Goal: Task Accomplishment & Management: Complete application form

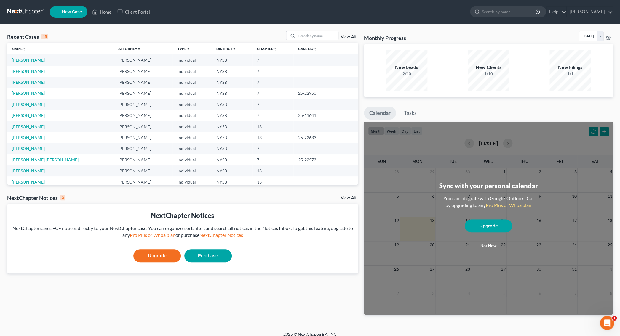
click at [26, 74] on td "[PERSON_NAME]" at bounding box center [60, 71] width 106 height 11
click at [29, 71] on link "[PERSON_NAME]" at bounding box center [28, 71] width 33 height 5
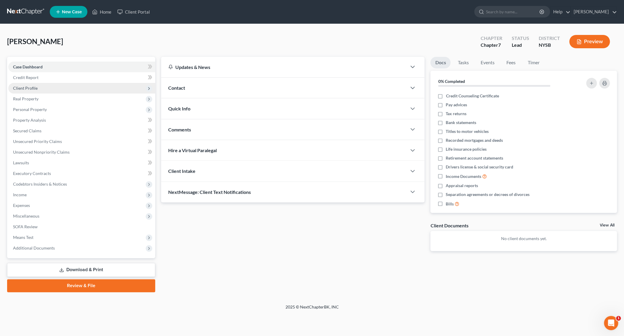
click at [33, 89] on span "Client Profile" at bounding box center [25, 88] width 25 height 5
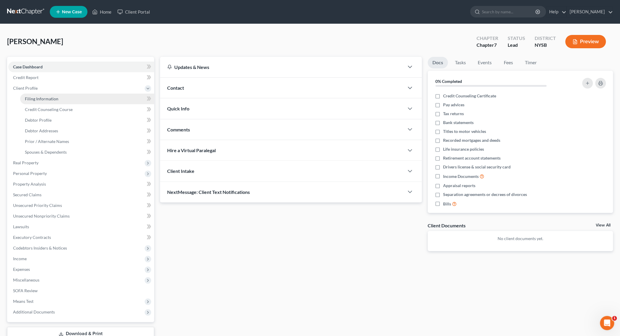
click at [37, 101] on span "Filing Information" at bounding box center [41, 98] width 33 height 5
select select "0"
select select "55"
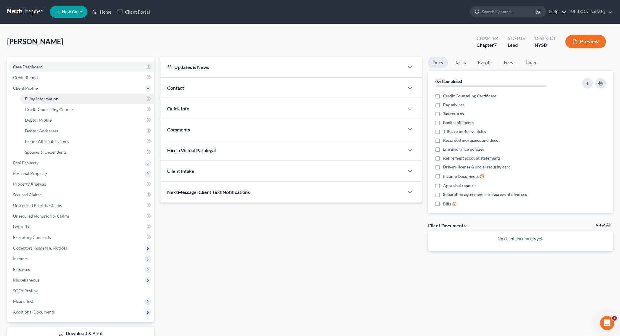
select select "0"
select select "35"
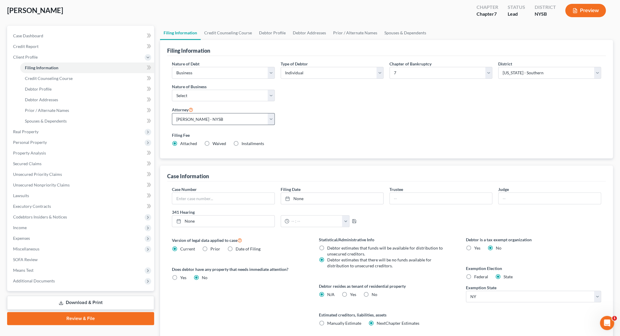
scroll to position [38, 0]
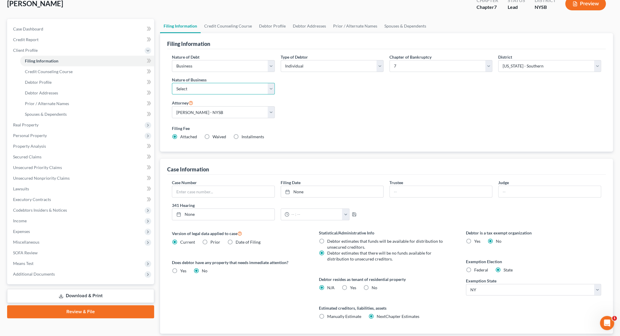
click at [172, 83] on select "Select Clearing Bank Commodity Broker Health Care Business Other Railroad Singl…" at bounding box center [223, 89] width 103 height 12
select select "3"
click option "Other" at bounding box center [0, 0] width 0 height 0
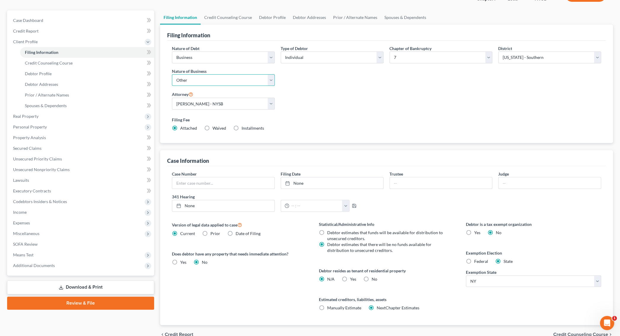
scroll to position [62, 0]
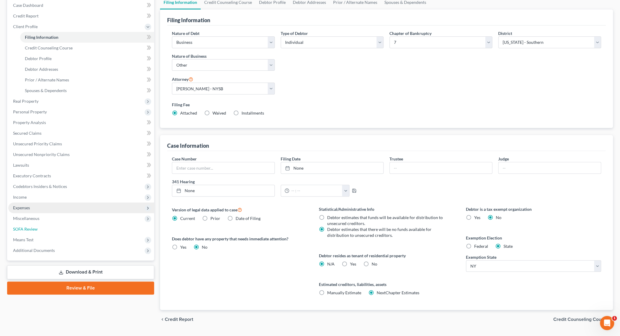
click at [48, 229] on link "SOFA Review" at bounding box center [81, 229] width 146 height 11
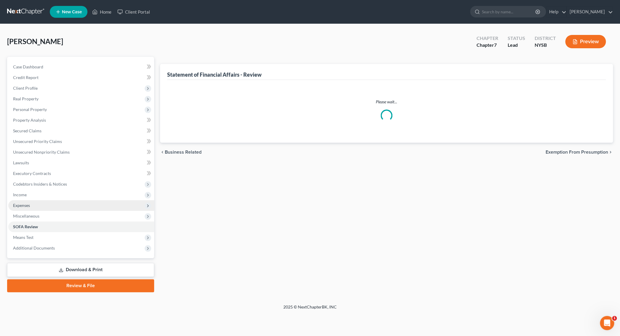
scroll to position [26, 0]
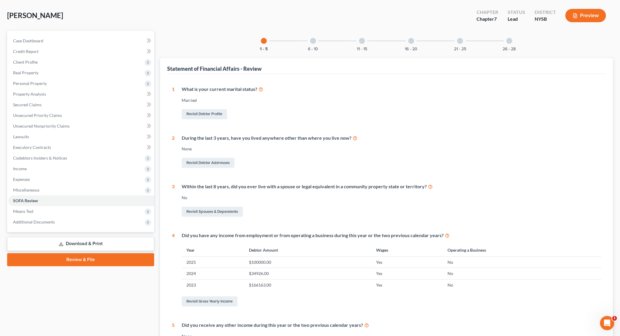
click at [509, 41] on div at bounding box center [509, 41] width 6 height 6
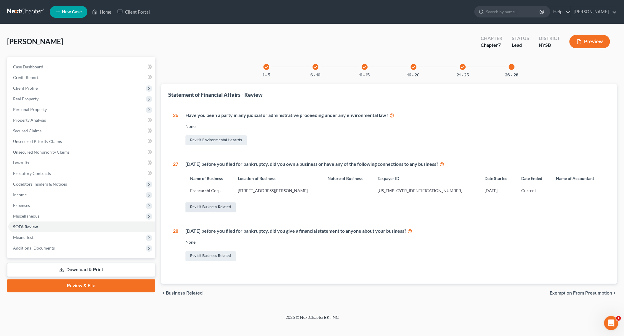
click at [211, 205] on link "Revisit Business Related" at bounding box center [210, 207] width 50 height 10
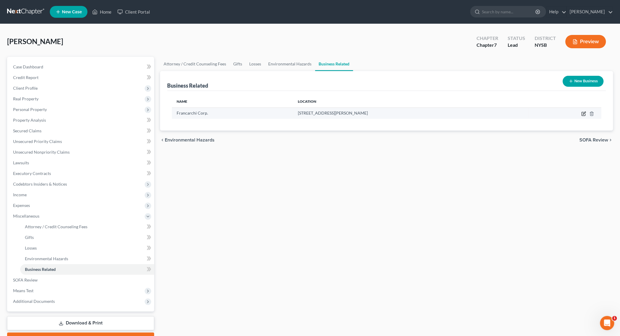
click at [582, 114] on icon "button" at bounding box center [583, 113] width 5 height 5
select select "owner"
select select "35"
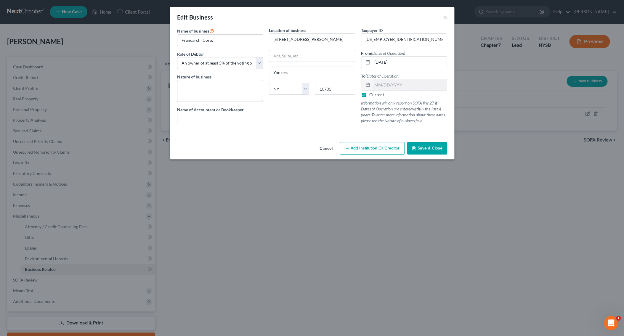
click at [369, 97] on label "Current" at bounding box center [376, 95] width 15 height 6
click at [372, 96] on input "Current" at bounding box center [374, 94] width 4 height 4
checkbox input "false"
click at [382, 84] on input "text" at bounding box center [409, 84] width 75 height 11
type input "-"
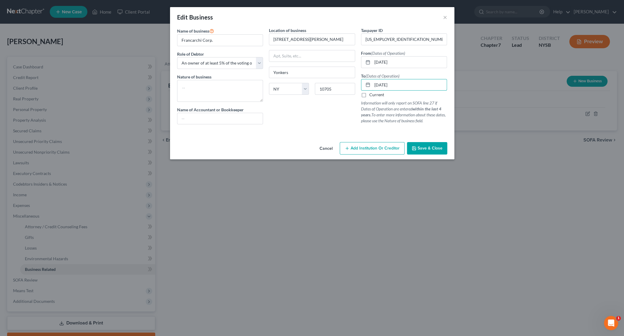
type input "06/30/2025"
click at [432, 146] on span "Save & Close" at bounding box center [430, 148] width 25 height 5
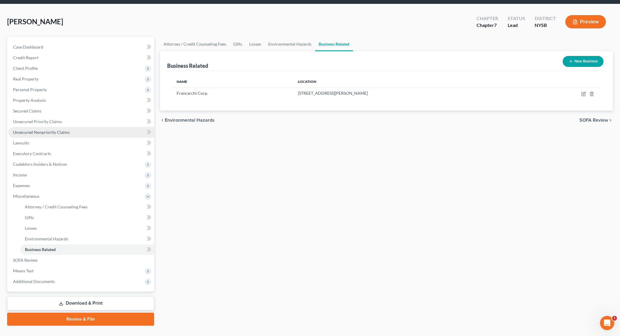
scroll to position [31, 0]
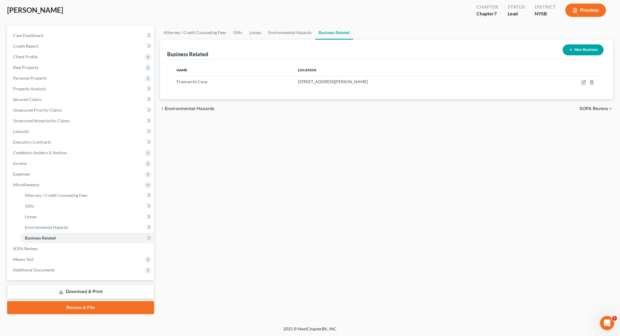
click at [101, 303] on link "Review & File" at bounding box center [80, 307] width 147 height 13
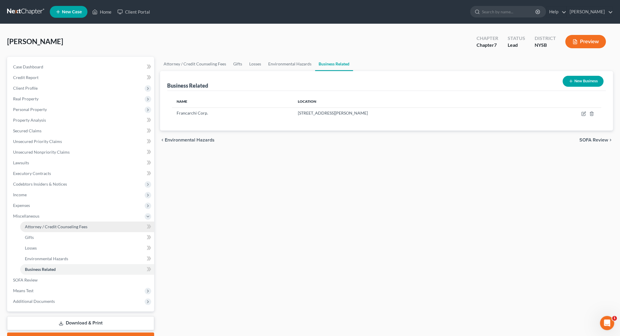
click at [68, 227] on span "Attorney / Credit Counseling Fees" at bounding box center [56, 226] width 63 height 5
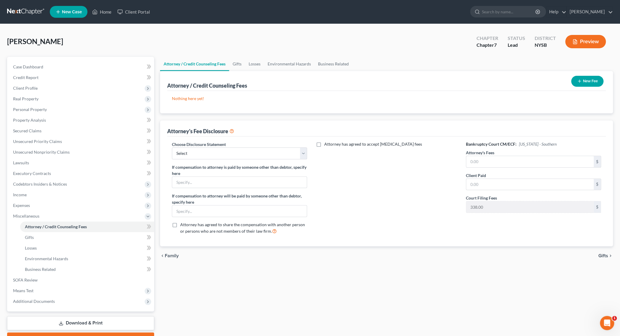
click at [586, 83] on button "New Fee" at bounding box center [587, 81] width 32 height 11
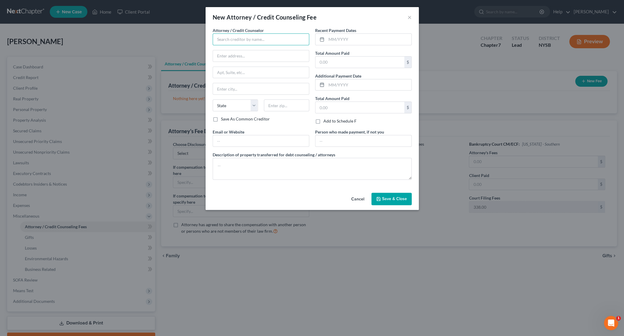
click at [262, 39] on input "text" at bounding box center [261, 39] width 97 height 12
type input "Daniel Alter"
click at [359, 37] on input "text" at bounding box center [368, 39] width 85 height 11
type input "10/10/25"
type input "3,338.00"
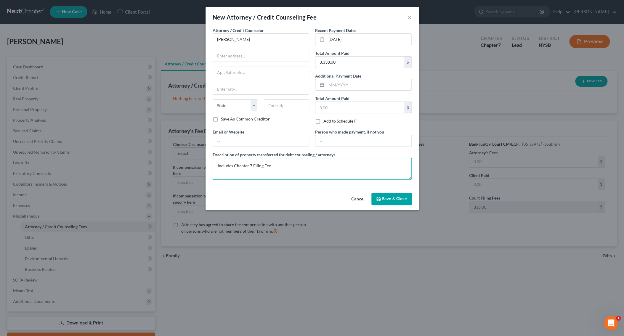
type textarea "Includes Chapter 7 Filing Fee"
click at [388, 197] on span "Save & Close" at bounding box center [394, 198] width 25 height 5
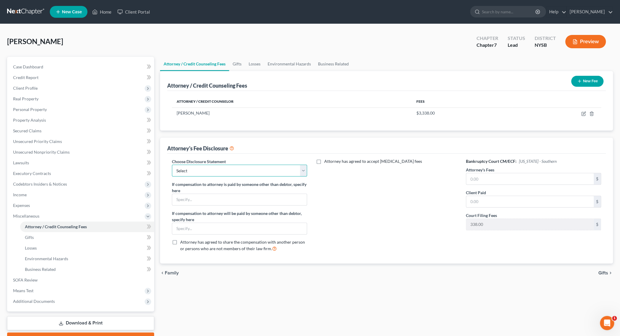
select select "0"
click option "Chapter 7 Default" at bounding box center [0, 0] width 0 height 0
click at [510, 177] on input "text" at bounding box center [529, 178] width 127 height 11
type input "3,000.00"
click at [513, 204] on input "text" at bounding box center [529, 201] width 127 height 11
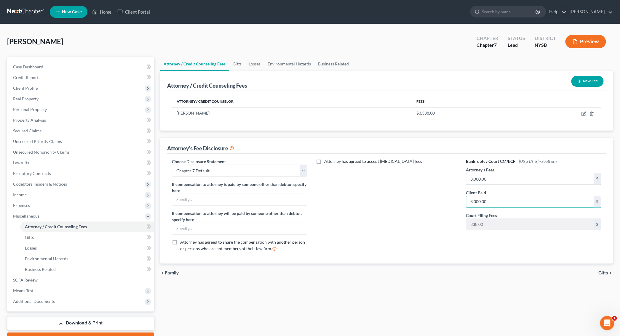
scroll to position [31, 0]
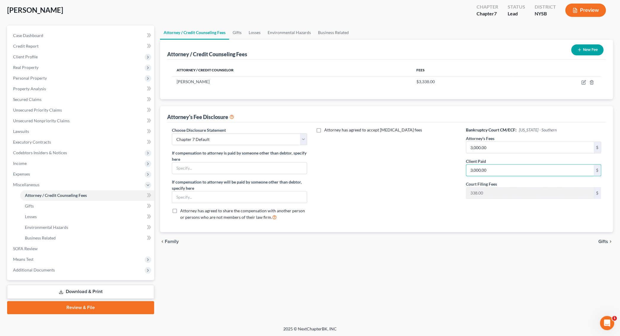
type input "3,000.00"
click at [64, 305] on link "Review & File" at bounding box center [80, 307] width 147 height 13
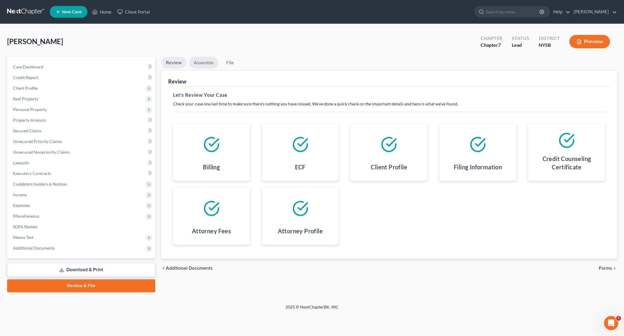
click at [206, 61] on link "Assemble" at bounding box center [203, 63] width 29 height 12
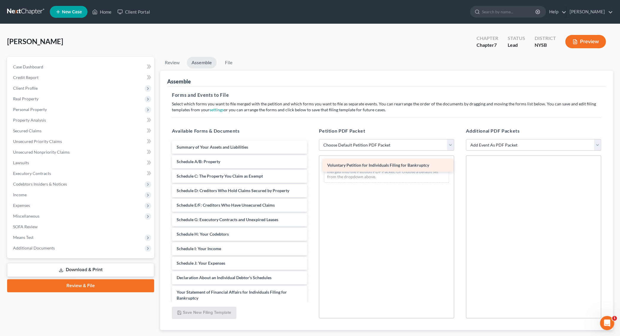
drag, startPoint x: 227, startPoint y: 148, endPoint x: 377, endPoint y: 167, distance: 151.7
click at [312, 167] on div "Voluntary Petition for Individuals Filing for Bankruptcy Voluntary Petition for…" at bounding box center [239, 280] width 145 height 278
click at [377, 167] on div "Available Forms & Documents Voluntary Petition for Individuals Filing for Bankr…" at bounding box center [386, 223] width 441 height 201
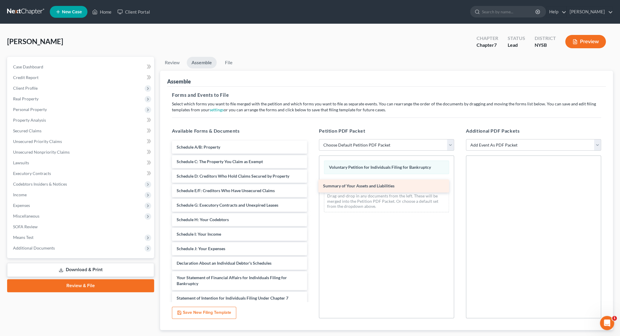
drag, startPoint x: 217, startPoint y: 146, endPoint x: 363, endPoint y: 185, distance: 151.6
click at [312, 185] on div "Summary of Your Assets and Liabilities Summary of Your Assets and Liabilities S…" at bounding box center [239, 272] width 145 height 263
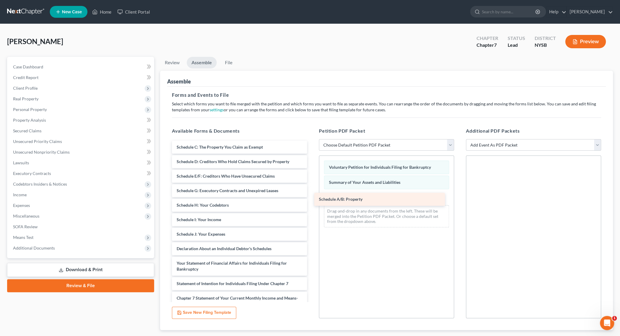
drag, startPoint x: 205, startPoint y: 148, endPoint x: 348, endPoint y: 200, distance: 151.7
click at [312, 200] on div "Schedule A/B: Property Schedule A/B: Property Schedule C: The Property You Clai…" at bounding box center [239, 265] width 145 height 249
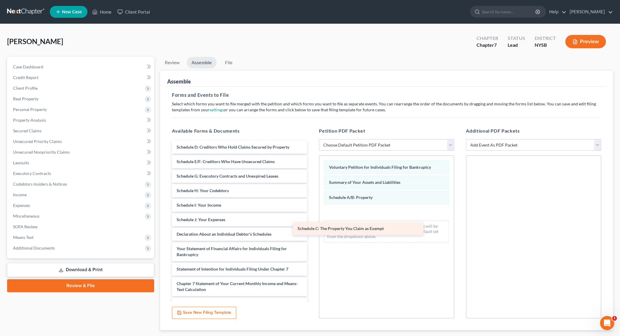
drag, startPoint x: 208, startPoint y: 145, endPoint x: 341, endPoint y: 223, distance: 154.5
click at [312, 226] on div "Schedule C: The Property You Claim as Exempt Schedule C: The Property You Claim…" at bounding box center [239, 258] width 145 height 234
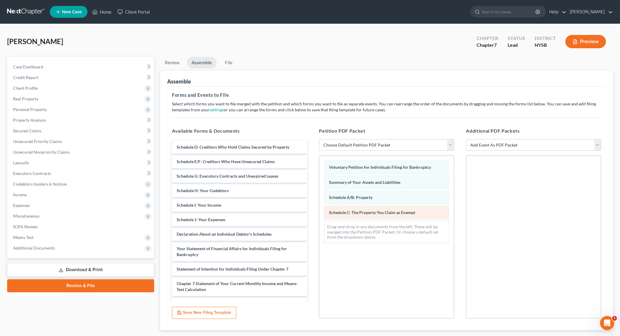
click at [346, 215] on span "Schedule C: The Property You Claim as Exempt" at bounding box center [372, 212] width 86 height 5
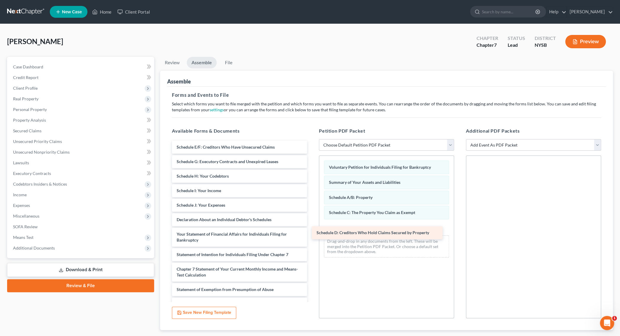
drag, startPoint x: 199, startPoint y: 146, endPoint x: 342, endPoint y: 230, distance: 165.5
click at [312, 231] on div "Schedule D: Creditors Who Hold Claims Secured by Property Schedule D: Creditors…" at bounding box center [239, 251] width 145 height 220
click at [342, 228] on span "Schedule D: Creditors Who Hold Claims Secured by Property" at bounding box center [385, 227] width 113 height 5
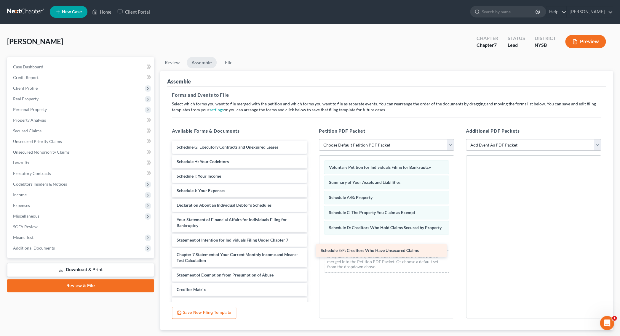
drag, startPoint x: 183, startPoint y: 145, endPoint x: 327, endPoint y: 249, distance: 177.6
click at [312, 249] on div "Schedule E/F: Creditors Who Have Unsecured Claims Schedule E/F: Creditors Who H…" at bounding box center [239, 243] width 145 height 205
click at [327, 249] on span "Schedule E/F: Creditors Who Have Unsecured Claims" at bounding box center [370, 250] width 98 height 5
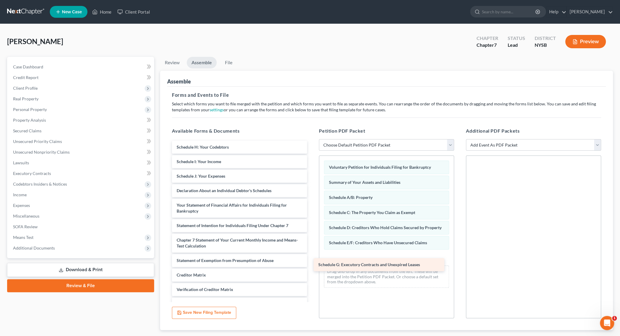
drag, startPoint x: 191, startPoint y: 145, endPoint x: 335, endPoint y: 261, distance: 185.6
click at [312, 261] on div "Schedule G: Executory Contracts and Unexpired Leases Schedule G: Executory Cont…" at bounding box center [239, 236] width 145 height 190
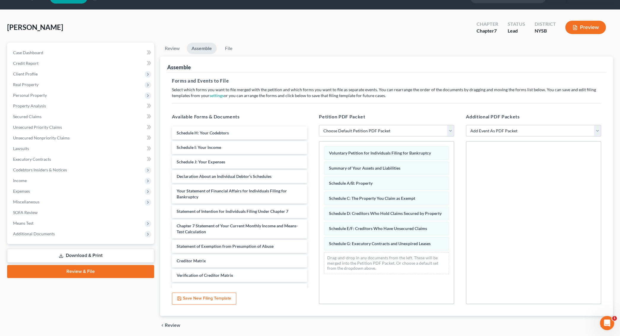
scroll to position [35, 0]
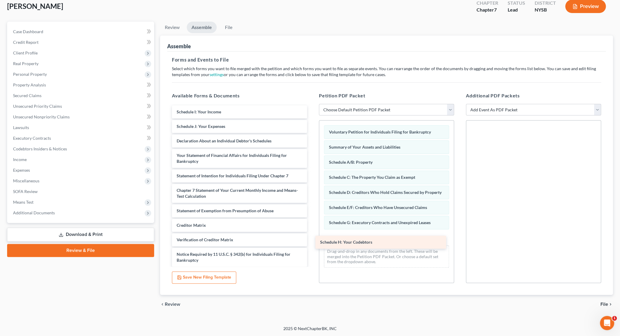
drag, startPoint x: 206, startPoint y: 113, endPoint x: 350, endPoint y: 244, distance: 194.2
click at [312, 244] on div "Schedule H: Your Codebtors Schedule H: Your Codebtors Schedule I: Your Income S…" at bounding box center [239, 193] width 145 height 176
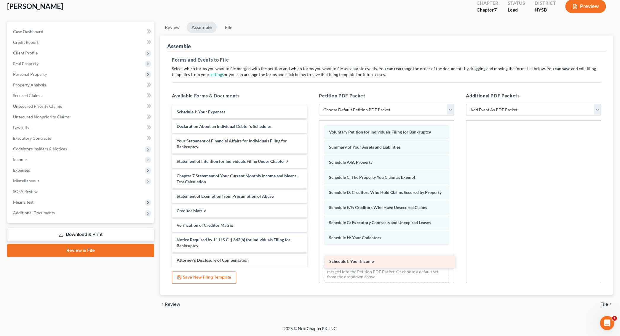
drag, startPoint x: 195, startPoint y: 113, endPoint x: 347, endPoint y: 260, distance: 212.4
click at [312, 261] on div "Schedule I: Your Income Schedule I: Your Income Schedule J: Your Expenses Decla…" at bounding box center [239, 185] width 145 height 161
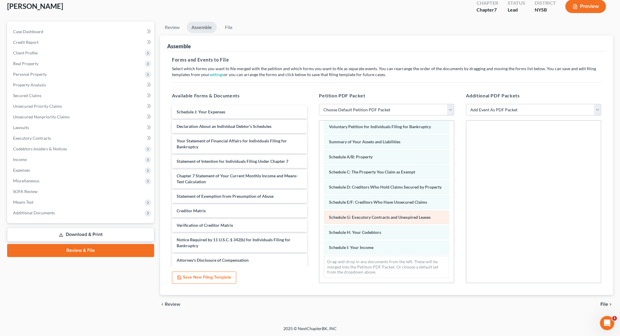
scroll to position [11, 0]
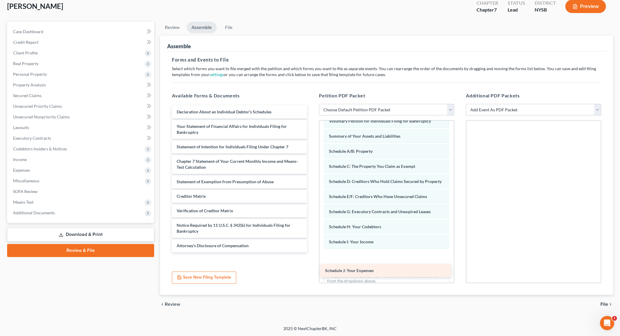
drag, startPoint x: 222, startPoint y: 109, endPoint x: 371, endPoint y: 268, distance: 217.8
click at [312, 252] on div "Schedule J: Your Expenses Schedule J: Your Expenses Declaration About an Indivi…" at bounding box center [239, 178] width 145 height 147
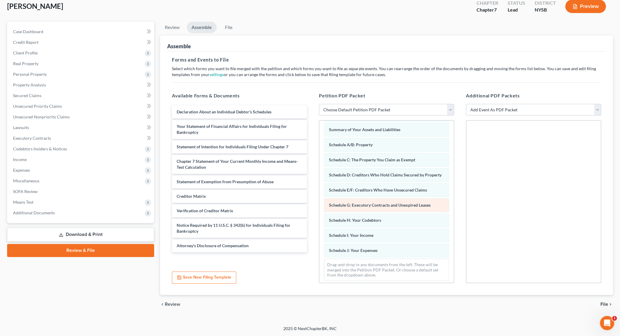
scroll to position [26, 0]
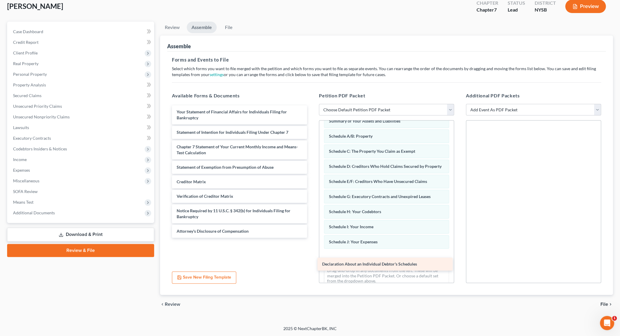
drag, startPoint x: 214, startPoint y: 113, endPoint x: 359, endPoint y: 266, distance: 211.0
click at [312, 238] on div "Declaration About an Individual Debtor's Schedules Declaration About an Individ…" at bounding box center [239, 171] width 145 height 132
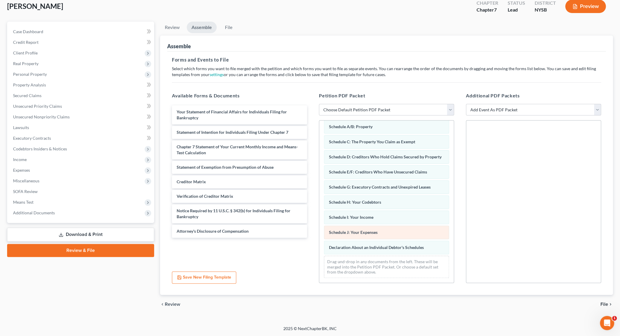
scroll to position [41, 0]
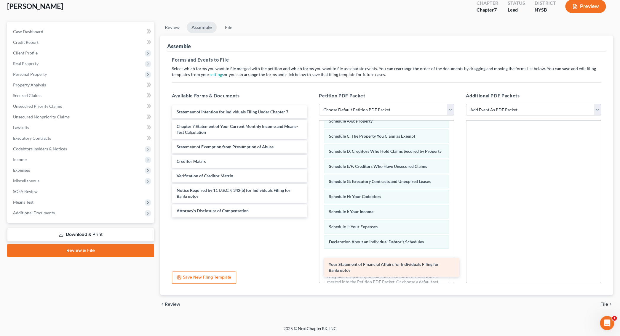
drag, startPoint x: 216, startPoint y: 115, endPoint x: 368, endPoint y: 268, distance: 215.6
click at [312, 217] on div "Your Statement of Financial Affairs for Individuals Filing for Bankruptcy Your …" at bounding box center [239, 161] width 145 height 112
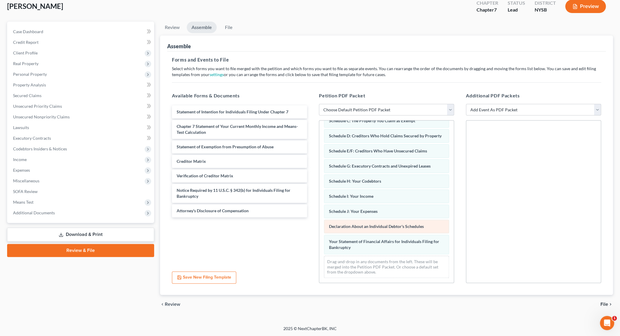
scroll to position [62, 0]
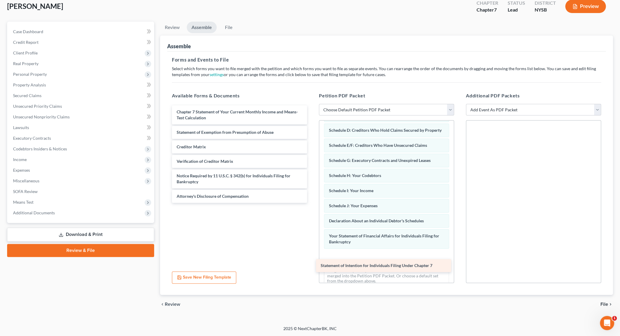
drag, startPoint x: 228, startPoint y: 112, endPoint x: 372, endPoint y: 266, distance: 211.1
click at [312, 203] on div "Statement of Intention for Individuals Filing Under Chapter 7 Statement of Inte…" at bounding box center [239, 153] width 145 height 97
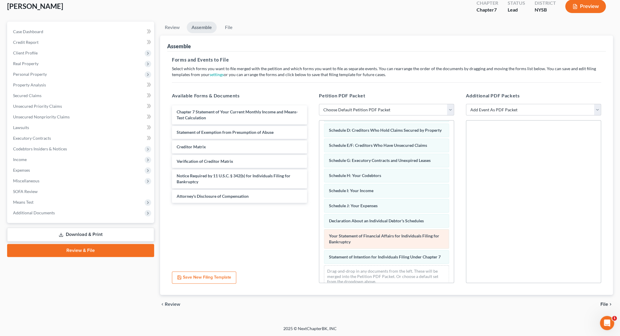
scroll to position [83, 0]
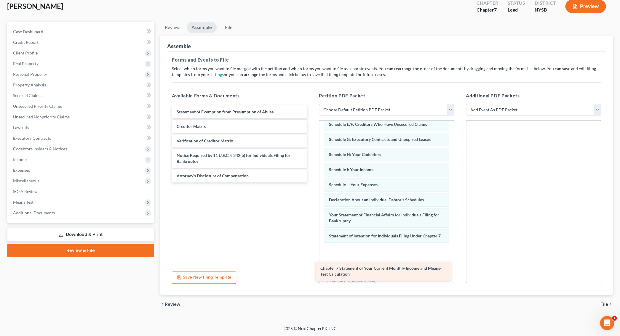
drag, startPoint x: 231, startPoint y: 115, endPoint x: 375, endPoint y: 270, distance: 211.7
click at [312, 182] on div "Chapter 7 Statement of Your Current Monthly Income and Means-Test Calculation C…" at bounding box center [239, 143] width 145 height 77
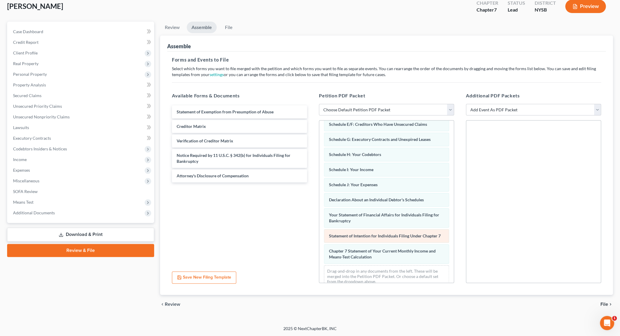
scroll to position [104, 0]
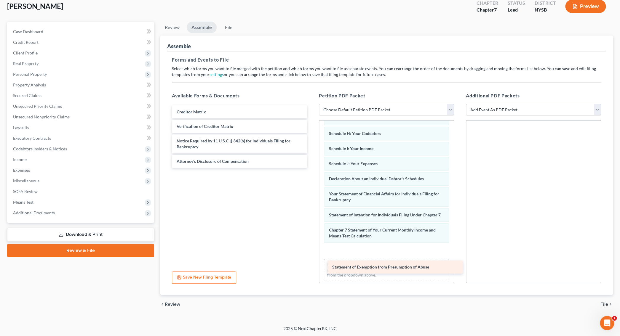
drag, startPoint x: 222, startPoint y: 113, endPoint x: 378, endPoint y: 268, distance: 220.2
click at [312, 168] on div "Statement of Exemption from Presumption of Abuse Statement of Exemption from Pr…" at bounding box center [239, 136] width 145 height 63
click at [378, 268] on span "Statement of Exemption from Presumption of Abuse" at bounding box center [380, 267] width 97 height 5
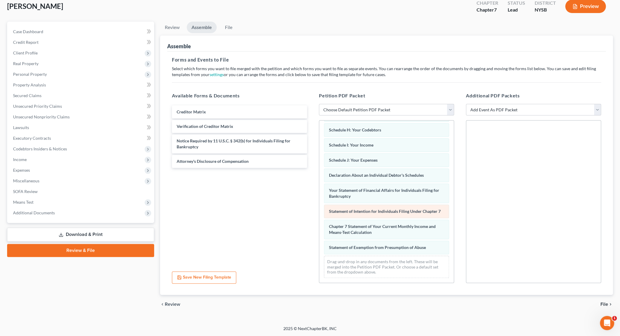
scroll to position [119, 0]
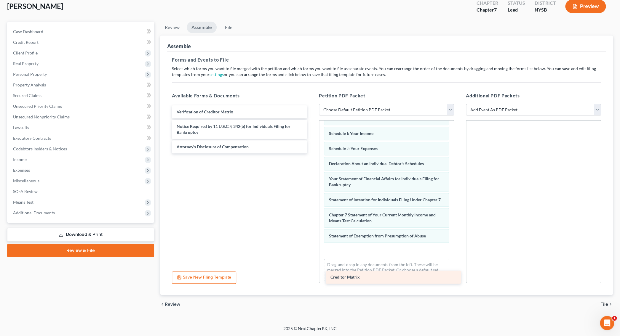
drag, startPoint x: 215, startPoint y: 110, endPoint x: 369, endPoint y: 276, distance: 226.2
click at [312, 153] on div "Creditor Matrix Creditor Matrix Verification of Creditor Matrix Notice Required…" at bounding box center [239, 129] width 145 height 48
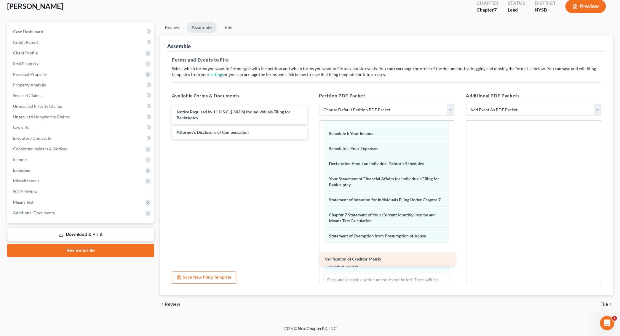
drag, startPoint x: 217, startPoint y: 108, endPoint x: 365, endPoint y: 256, distance: 209.3
click at [312, 139] on div "Verification of Creditor Matrix Verification of Creditor Matrix Notice Required…" at bounding box center [239, 121] width 145 height 33
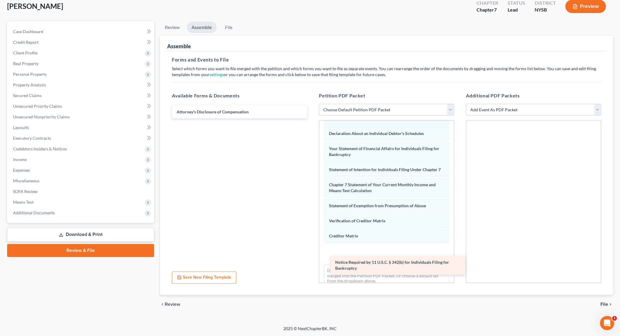
drag, startPoint x: 209, startPoint y: 110, endPoint x: 367, endPoint y: 260, distance: 218.1
click at [312, 119] on div "Notice Required by 11 U.S.C. § 342(b) for Individuals Filing for Bankruptcy Not…" at bounding box center [239, 111] width 145 height 13
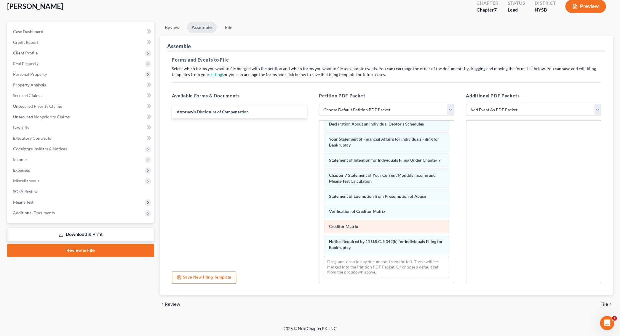
scroll to position [171, 0]
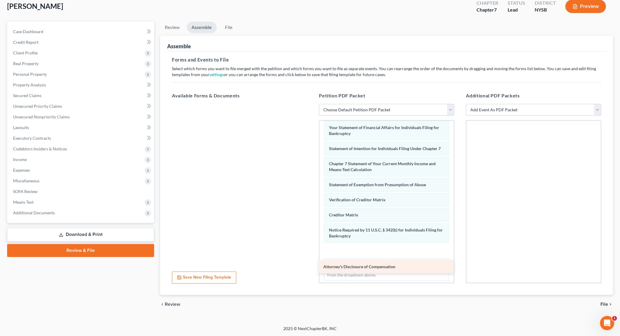
drag, startPoint x: 247, startPoint y: 113, endPoint x: 394, endPoint y: 268, distance: 213.8
click at [312, 104] on div "Attorney's Disclosure of Compensation Attorney's Disclosure of Compensation" at bounding box center [239, 104] width 145 height 0
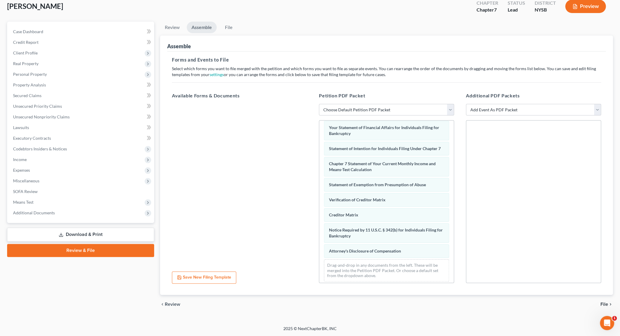
click at [604, 305] on span "File" at bounding box center [604, 304] width 8 height 5
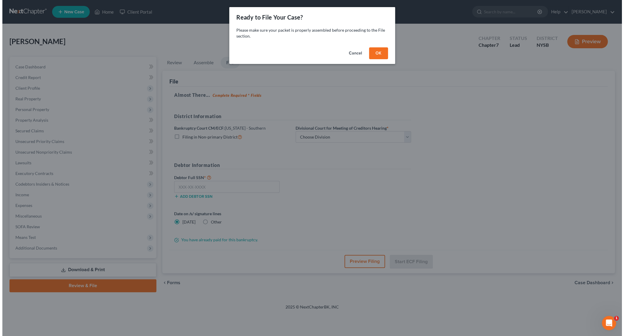
scroll to position [0, 0]
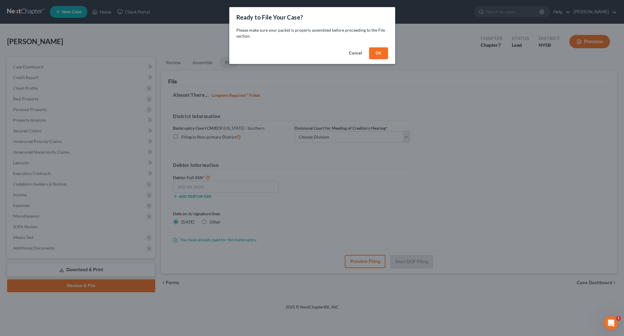
click at [374, 54] on button "OK" at bounding box center [378, 53] width 19 height 12
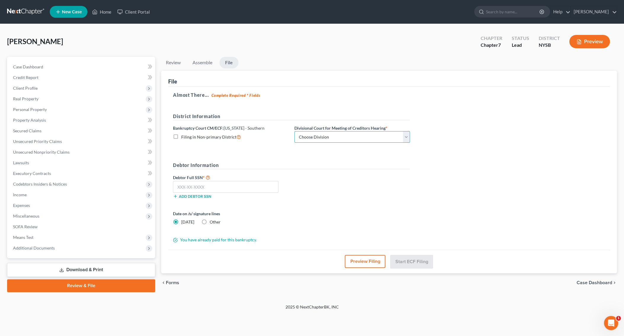
select select "2"
click option "White Plains" at bounding box center [0, 0] width 0 height 0
click at [230, 185] on input "text" at bounding box center [225, 187] width 105 height 12
type input "120-82-9813"
click at [301, 223] on div "Date on /s/ signature lines Today Other" at bounding box center [291, 220] width 243 height 19
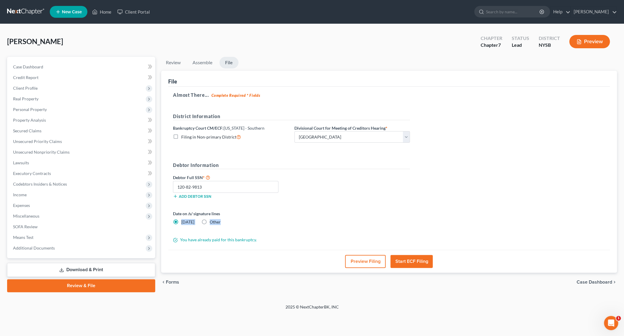
click at [301, 223] on div "Date on /s/ signature lines Today Other" at bounding box center [291, 220] width 243 height 19
click at [418, 260] on button "Start ECF Filing" at bounding box center [411, 261] width 42 height 13
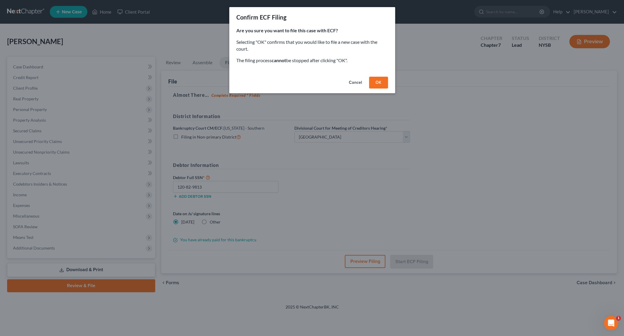
click at [374, 81] on button "OK" at bounding box center [378, 83] width 19 height 12
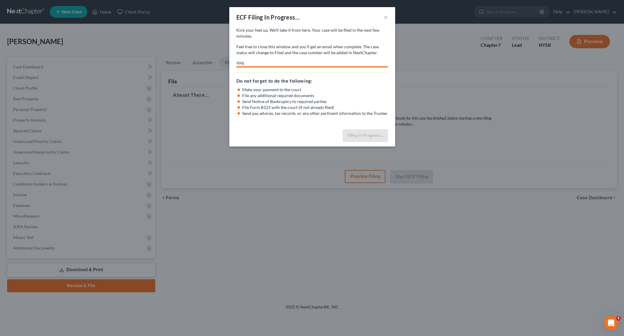
select select "2"
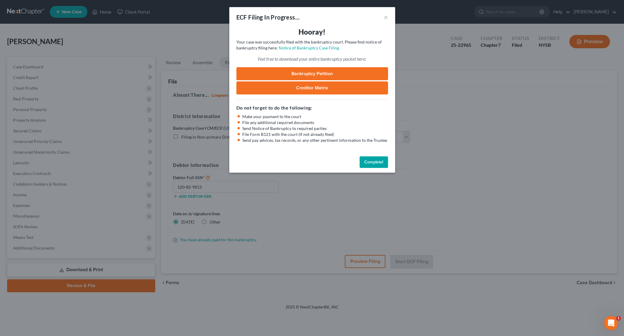
click at [374, 166] on button "Complete!" at bounding box center [374, 162] width 28 height 12
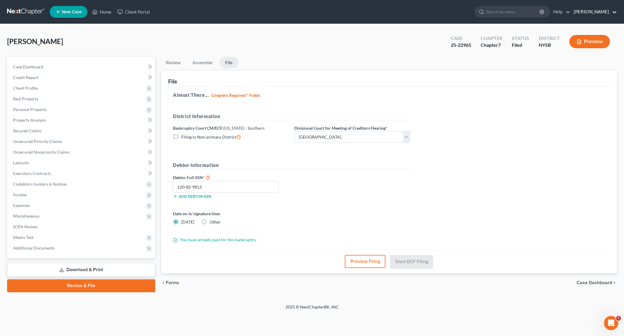
click at [594, 14] on link "Daniel S. Alter" at bounding box center [594, 12] width 46 height 11
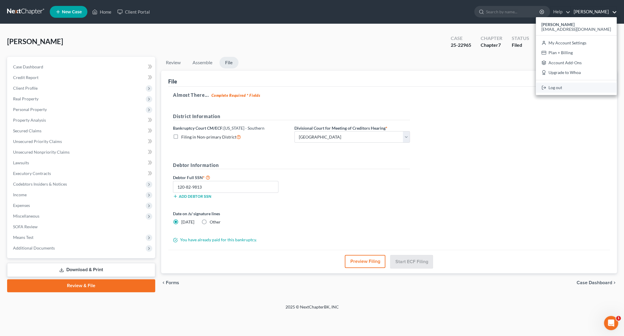
click at [582, 90] on link "Log out" at bounding box center [576, 88] width 81 height 10
